Goal: Task Accomplishment & Management: Manage account settings

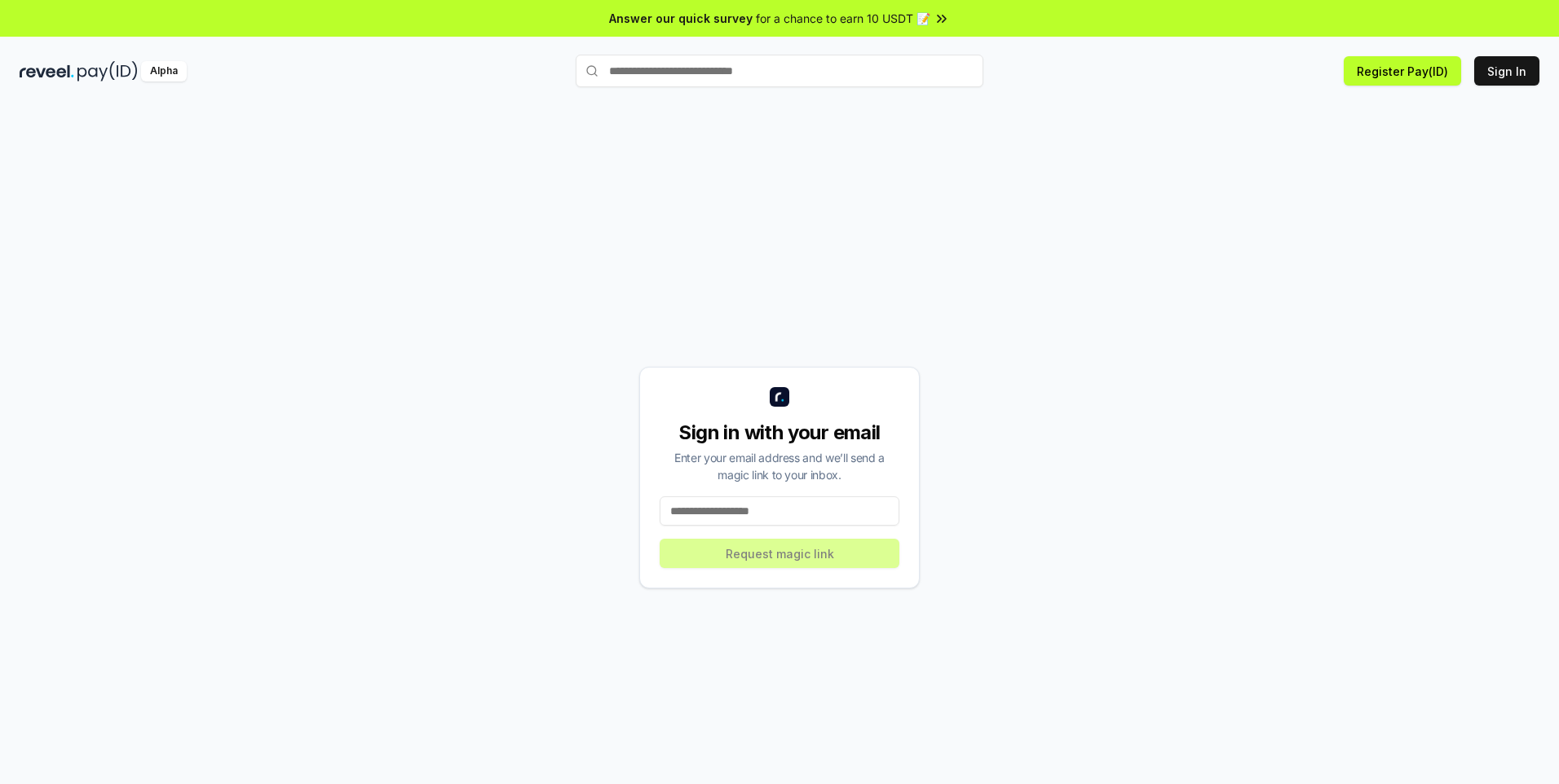
click at [753, 517] on input at bounding box center [779, 511] width 239 height 30
type input "**********"
click at [776, 553] on button "Request magic link" at bounding box center [779, 553] width 239 height 30
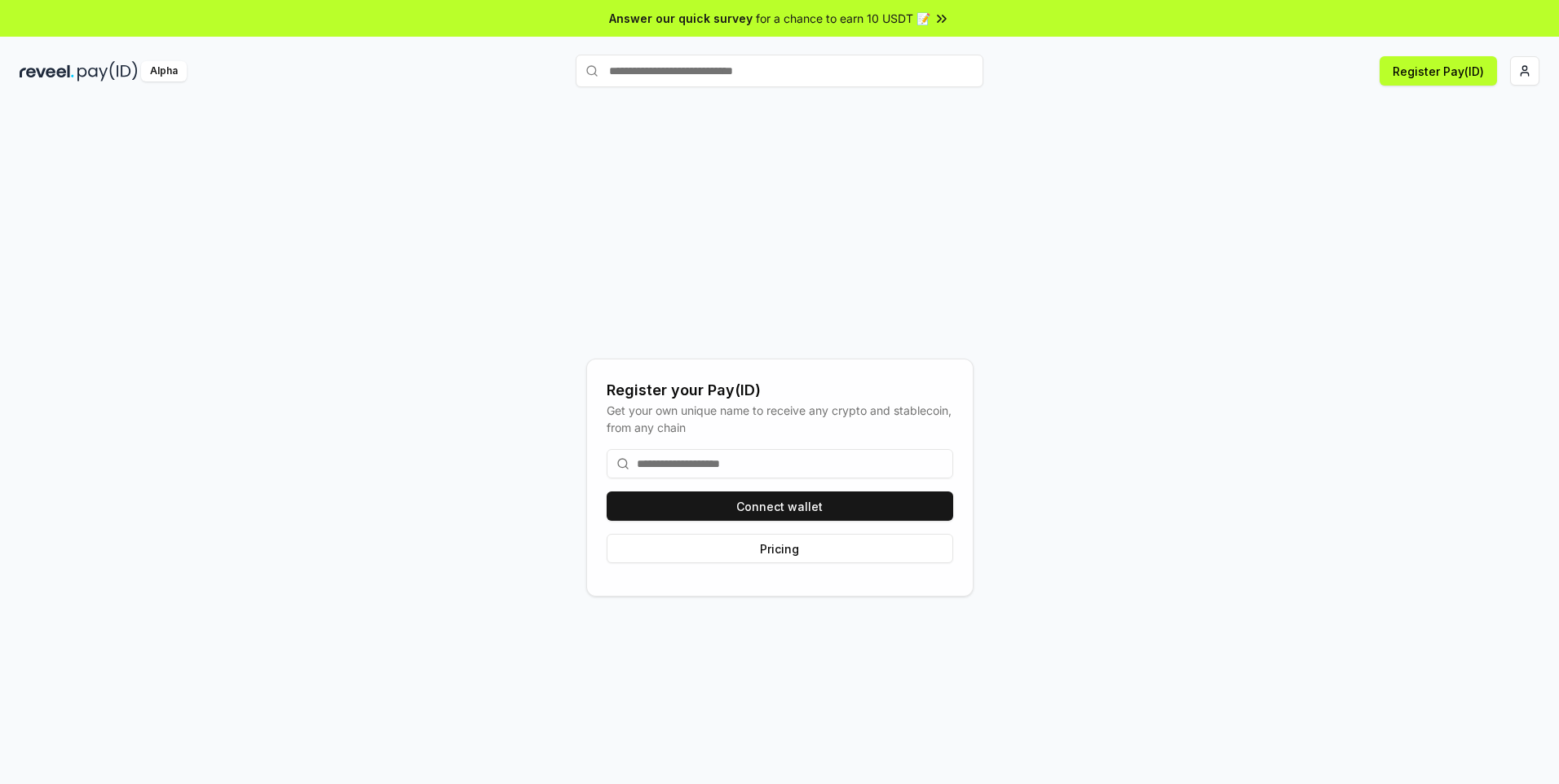
click at [766, 470] on input at bounding box center [780, 463] width 347 height 30
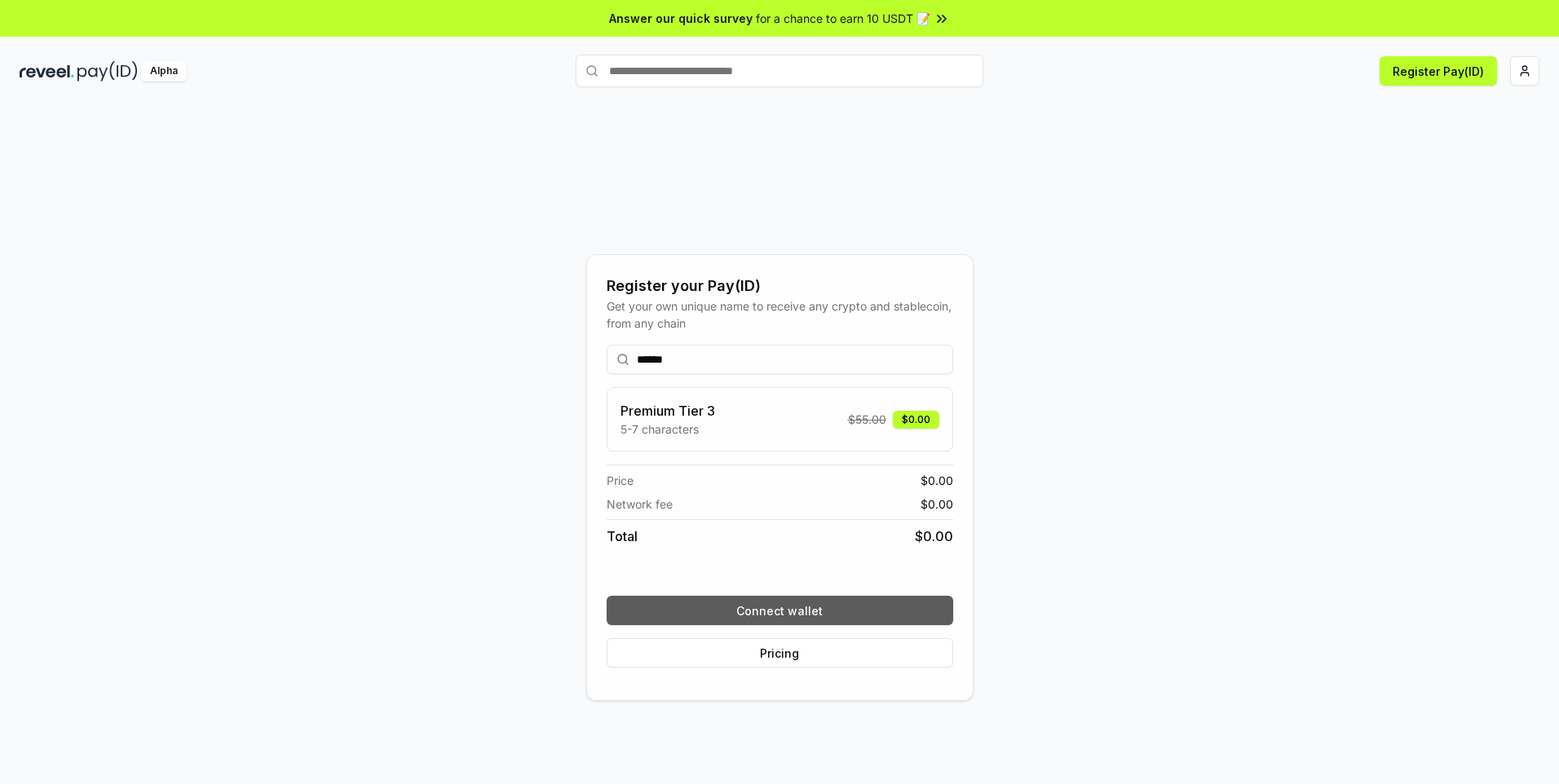
click at [807, 619] on button "Connect wallet" at bounding box center [780, 610] width 347 height 30
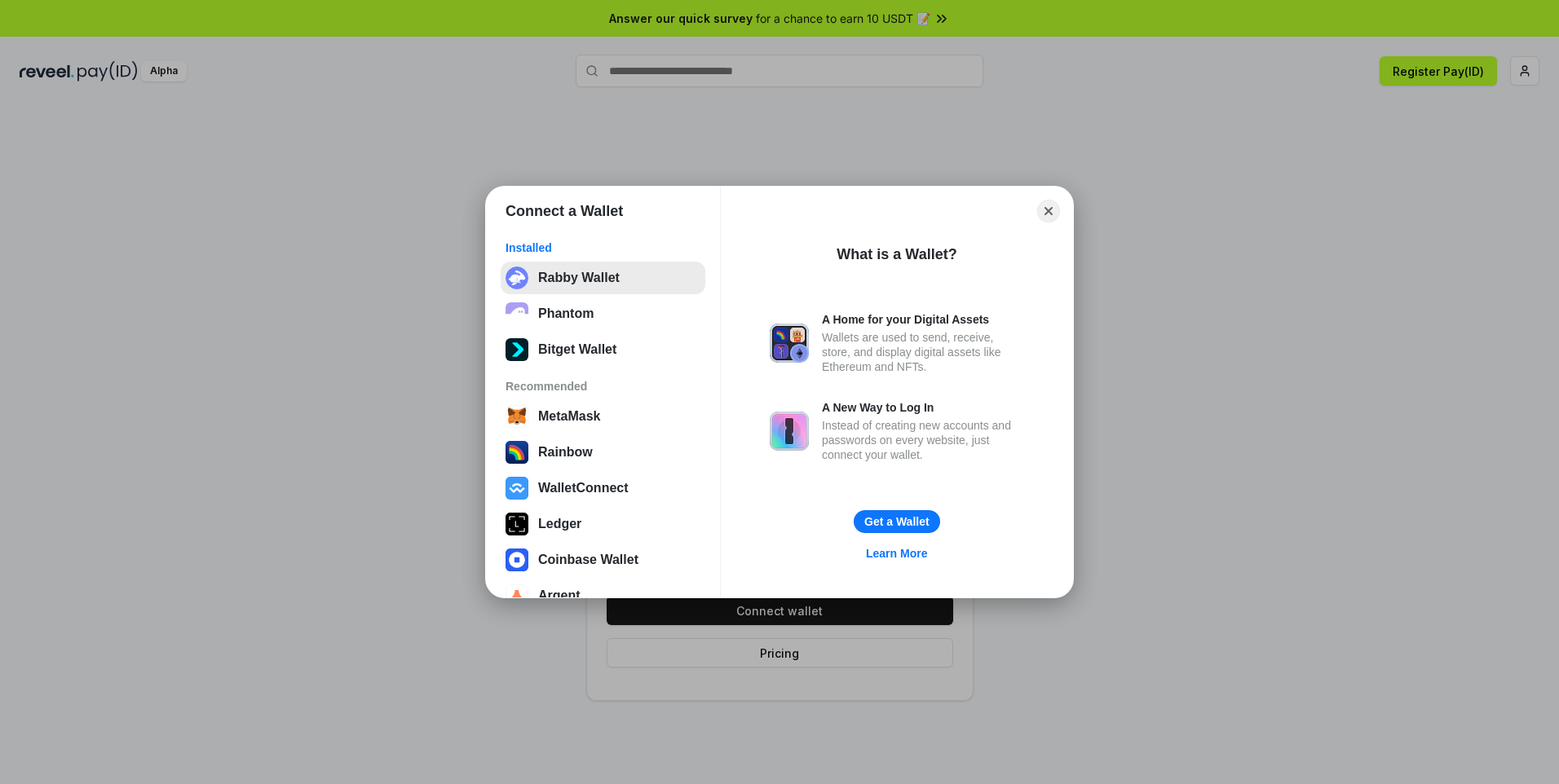
click at [565, 277] on button "Rabby Wallet" at bounding box center [603, 278] width 205 height 33
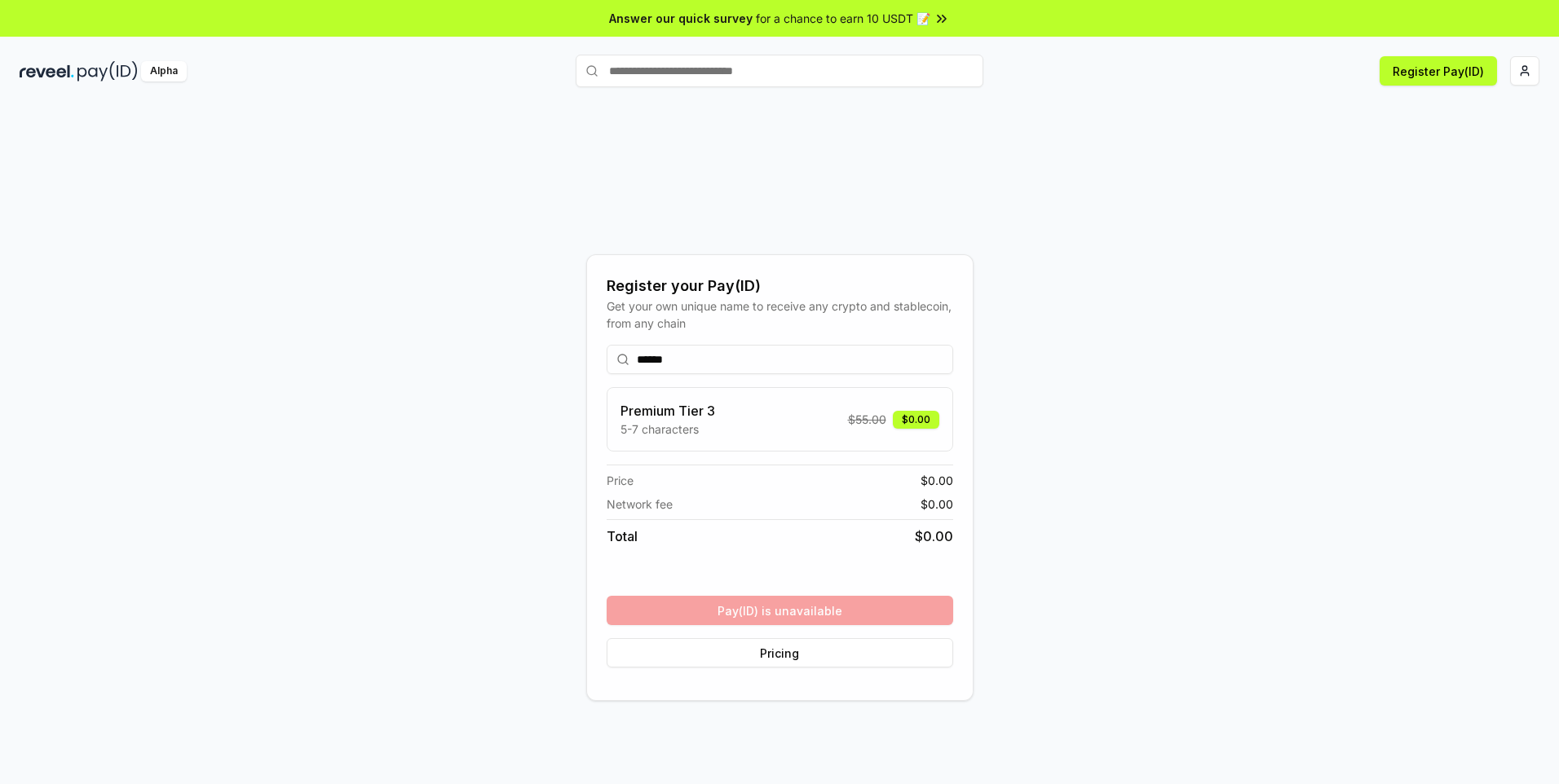
click at [696, 355] on input "******" at bounding box center [780, 359] width 347 height 30
type input "*******"
click at [798, 611] on button "Register" at bounding box center [780, 610] width 347 height 30
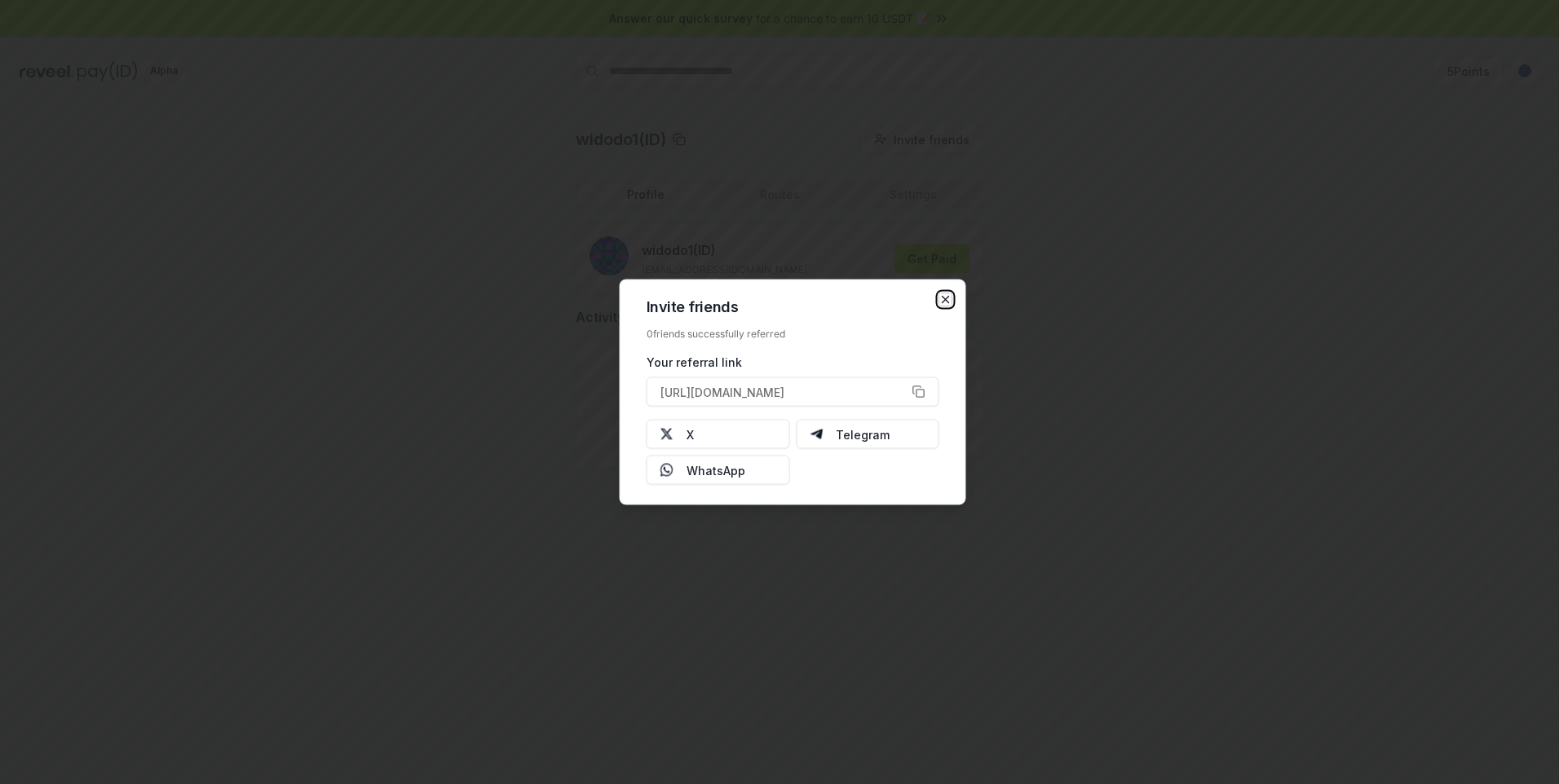
click at [942, 305] on icon "button" at bounding box center [946, 300] width 13 height 13
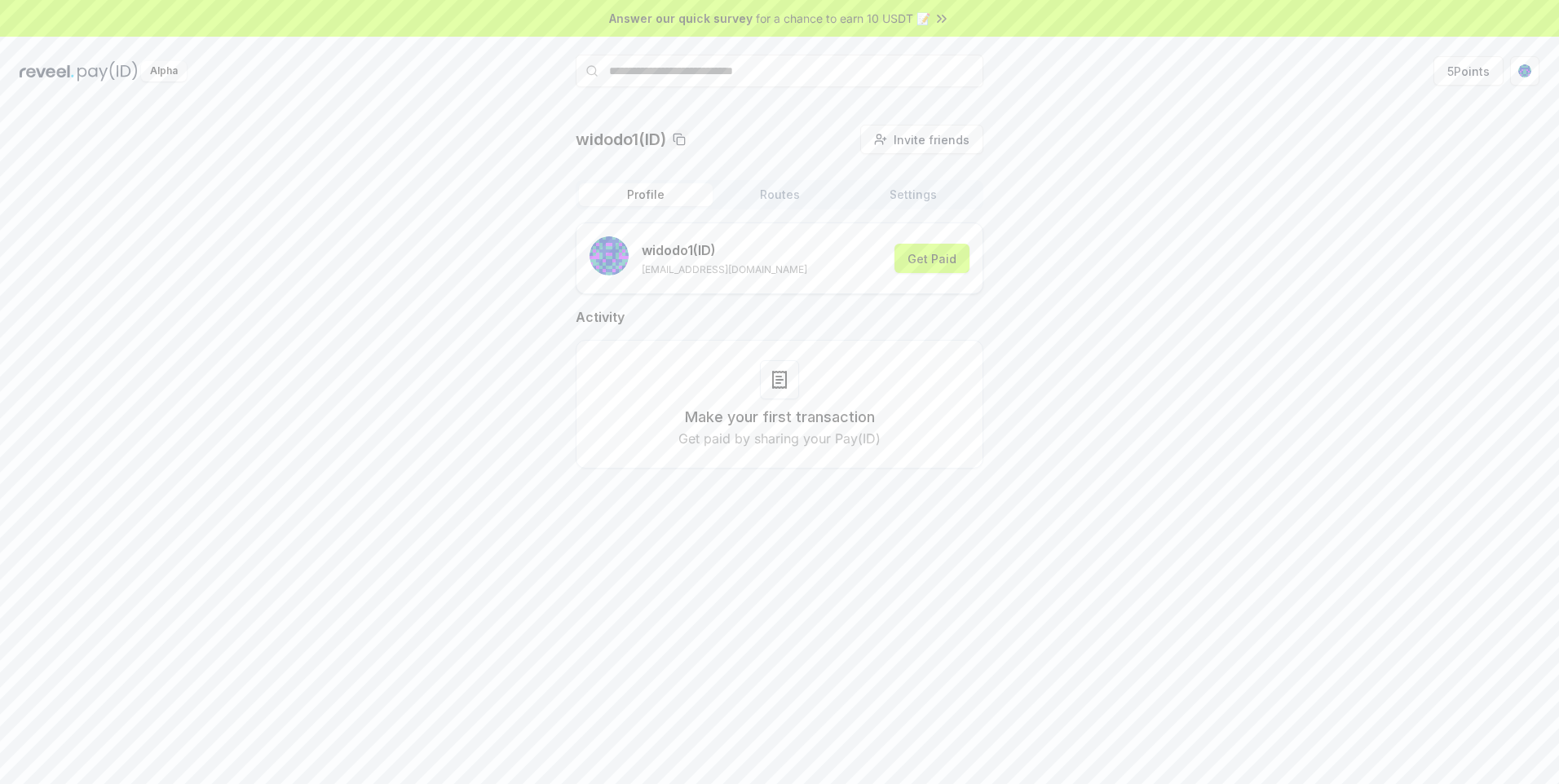
drag, startPoint x: 772, startPoint y: 388, endPoint x: 785, endPoint y: 398, distance: 16.4
click at [785, 398] on div at bounding box center [780, 380] width 39 height 39
click at [933, 243] on div "widodo1 (ID) [EMAIL_ADDRESS][DOMAIN_NAME] Get Paid" at bounding box center [779, 258] width 380 height 44
click at [934, 256] on button "Get Paid" at bounding box center [932, 258] width 75 height 30
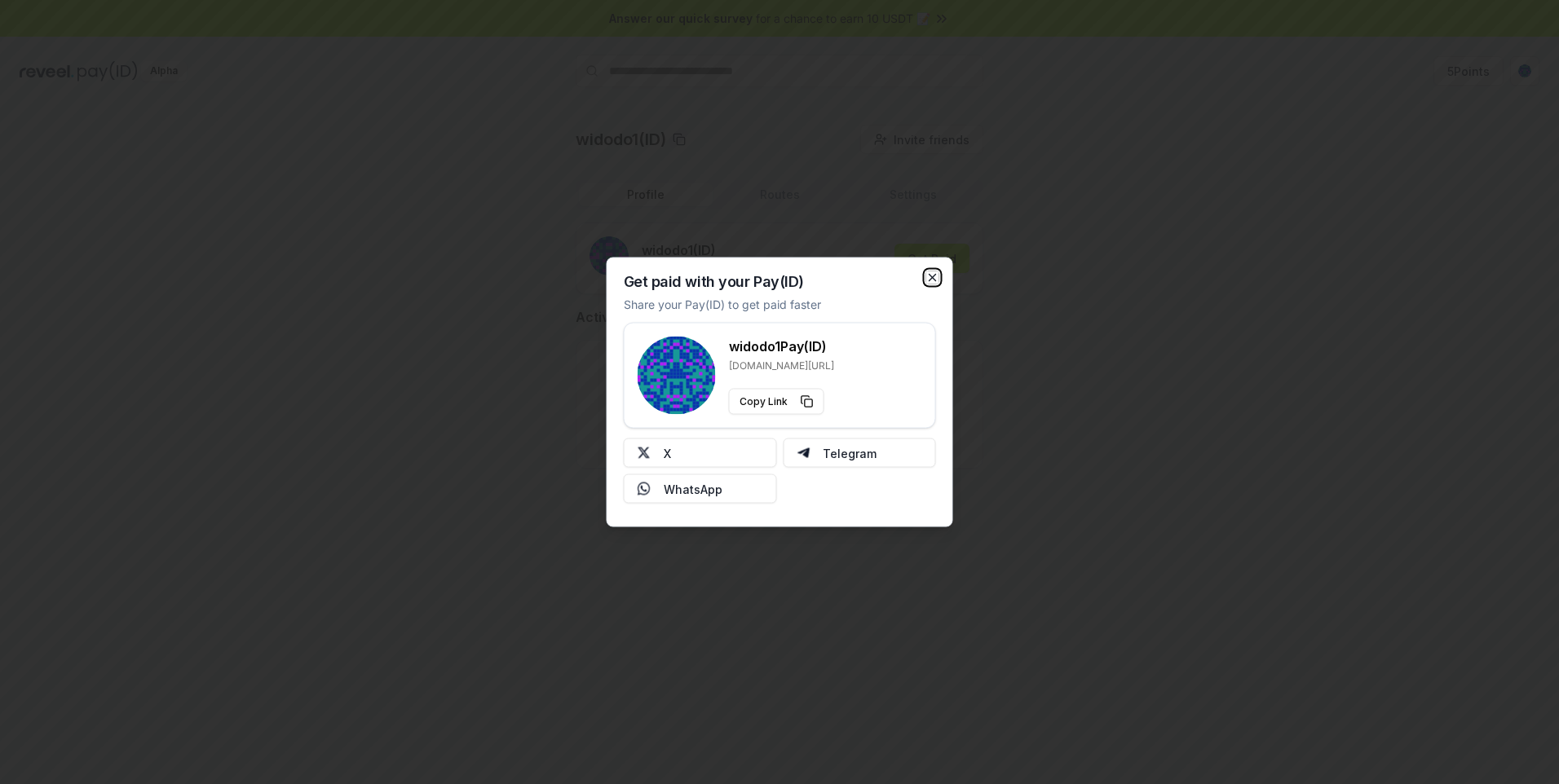
click at [932, 272] on icon "button" at bounding box center [933, 278] width 13 height 13
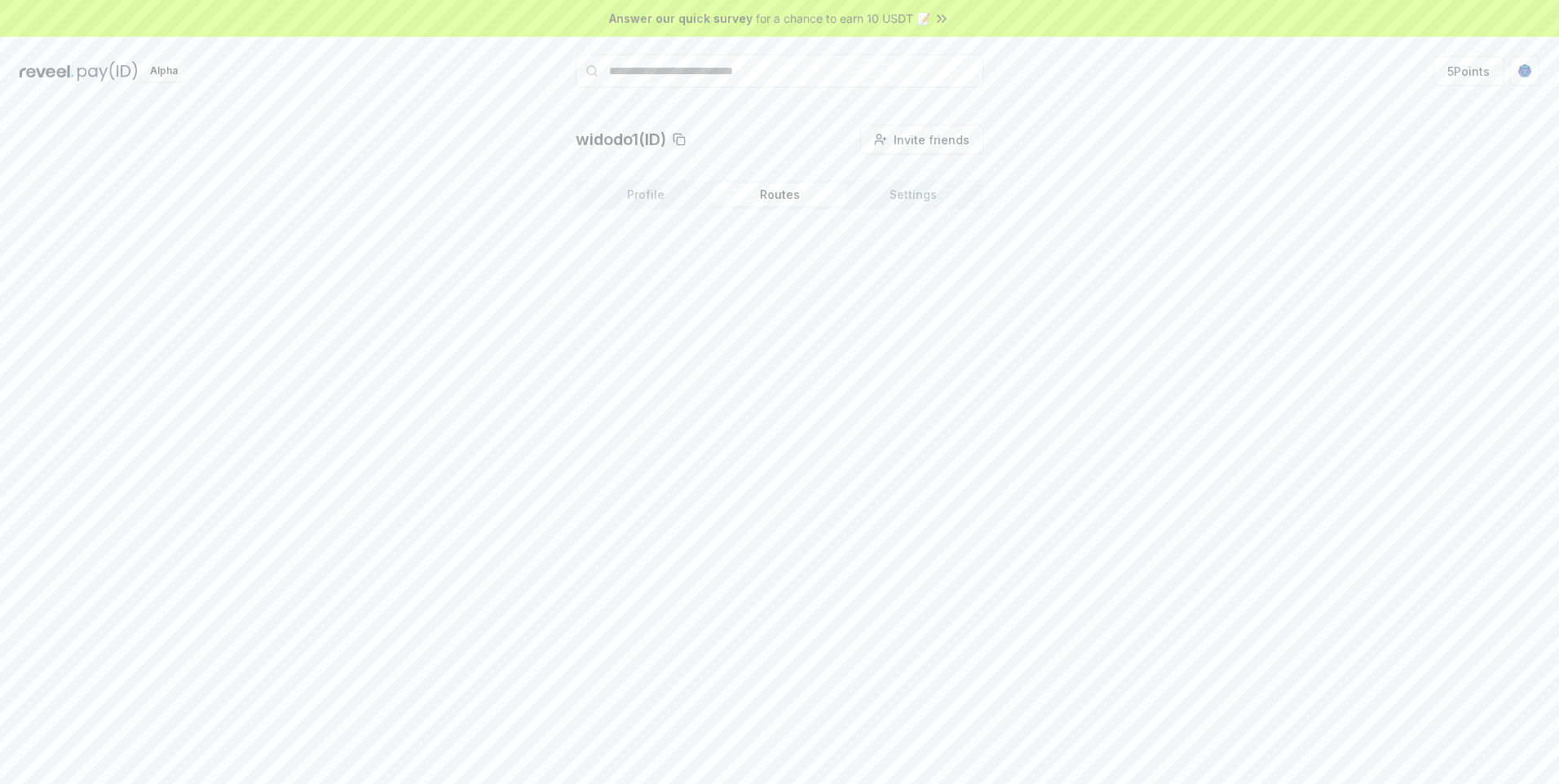
click at [779, 197] on button "Routes" at bounding box center [779, 195] width 134 height 23
click at [889, 202] on button "Settings" at bounding box center [913, 195] width 134 height 23
click at [902, 196] on button "Settings" at bounding box center [913, 195] width 134 height 23
drag, startPoint x: 839, startPoint y: 277, endPoint x: 825, endPoint y: 300, distance: 26.9
click at [825, 300] on div "Default Wallet Edit 0x2463bF8d16b3E64d9284218d4F6B63A7A417fd1c" at bounding box center [780, 264] width 408 height 84
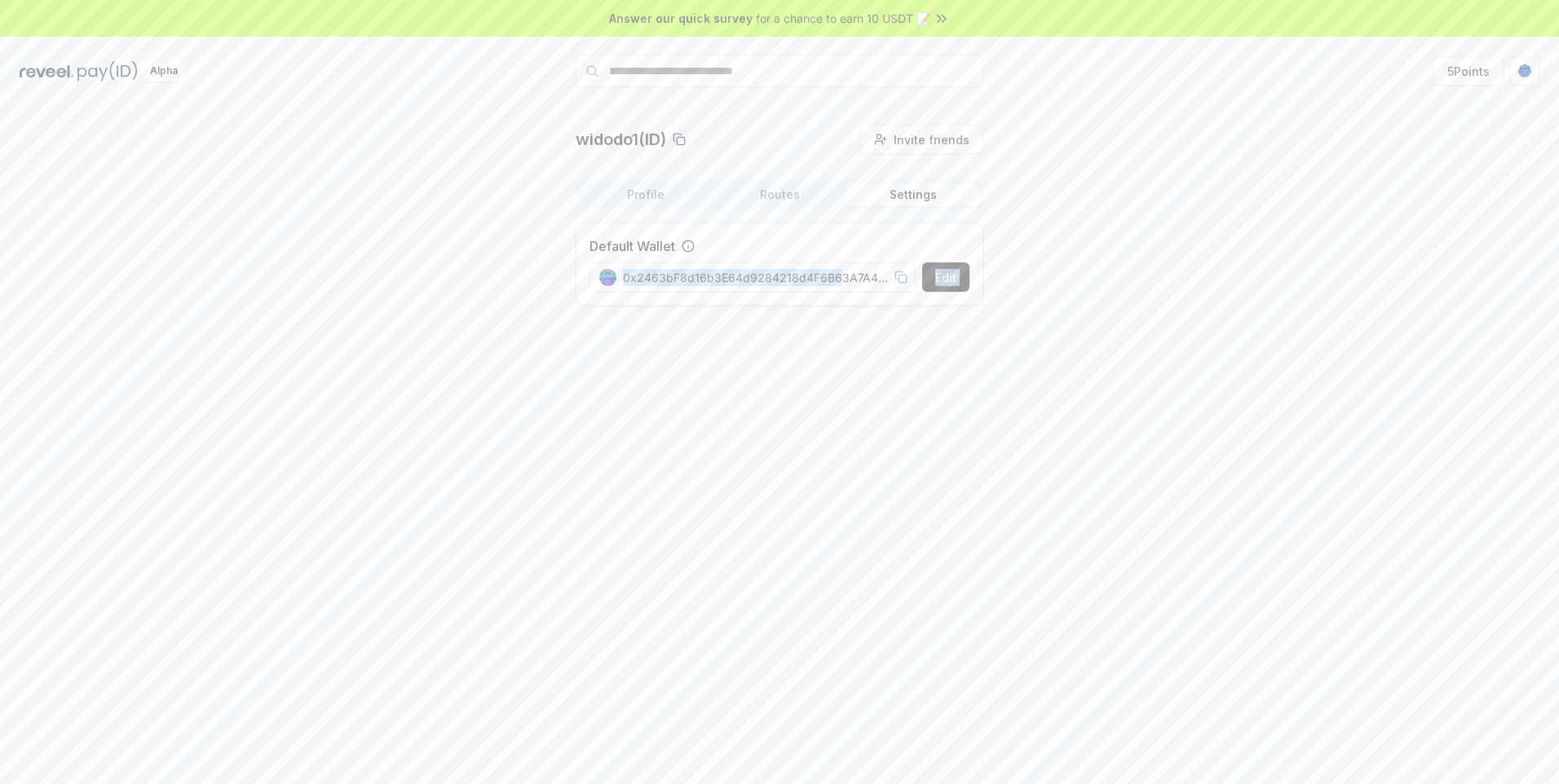
drag, startPoint x: 825, startPoint y: 300, endPoint x: 818, endPoint y: 360, distance: 60.4
click at [818, 360] on div "widodo1(ID) Invite friends Invite Profile Routes Settings Default Wallet Edit 0…" at bounding box center [780, 461] width 1559 height 739
click at [656, 190] on button "Profile" at bounding box center [645, 195] width 134 height 23
